Goal: Information Seeking & Learning: Learn about a topic

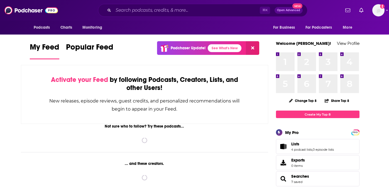
click at [125, 11] on input "Search podcasts, credits, & more..." at bounding box center [186, 10] width 146 height 9
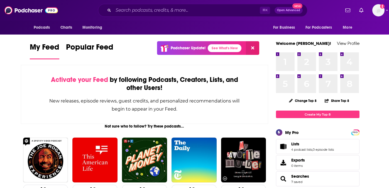
click at [133, 10] on input "Search podcasts, credits, & more..." at bounding box center [186, 10] width 146 height 9
click at [127, 47] on div "My Feed Popular Feed Podchaser Update! See What's New" at bounding box center [144, 50] width 229 height 19
click at [139, 8] on input "Search podcasts, credits, & more..." at bounding box center [186, 10] width 146 height 9
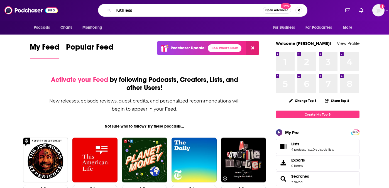
type input "ruthless"
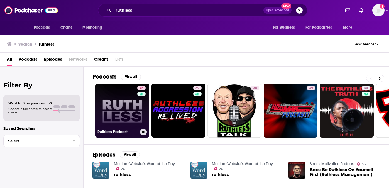
click at [129, 104] on link "75 Ruthless Podcast" at bounding box center [122, 110] width 54 height 54
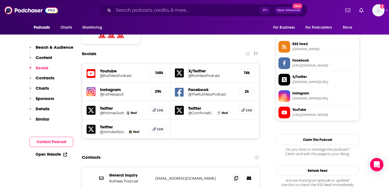
scroll to position [502, 0]
